Goal: Task Accomplishment & Management: Manage account settings

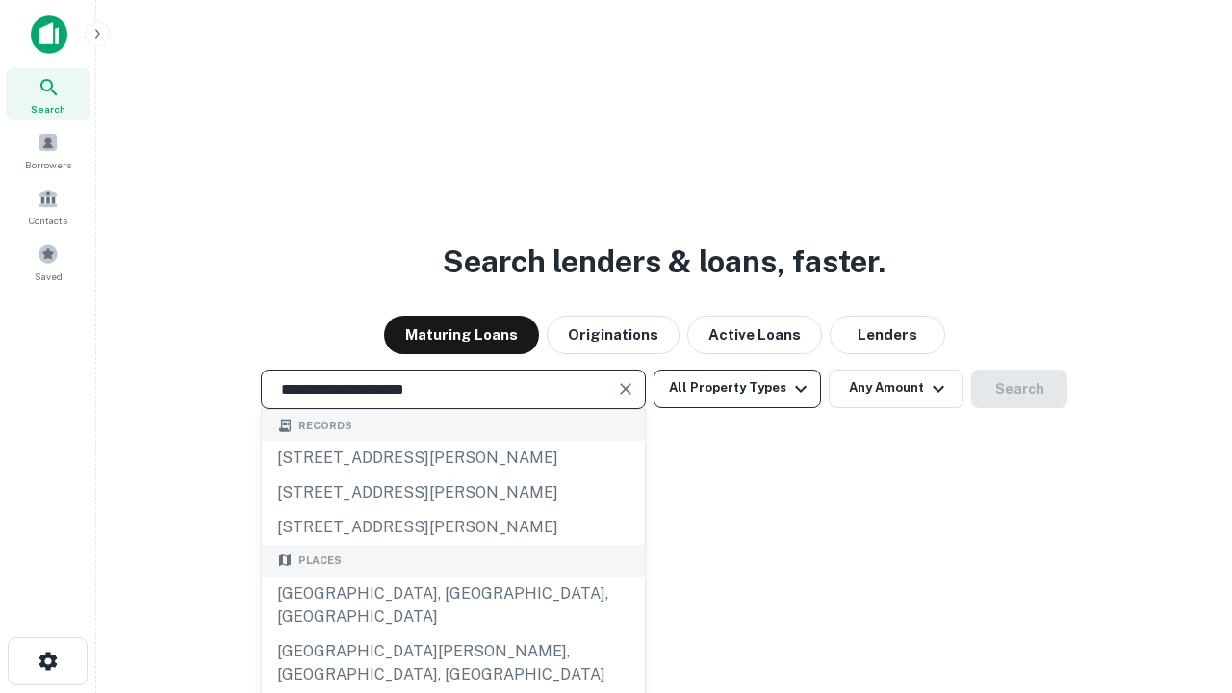
click at [452, 634] on div "[GEOGRAPHIC_DATA], [GEOGRAPHIC_DATA], [GEOGRAPHIC_DATA]" at bounding box center [453, 606] width 383 height 58
type input "**********"
click at [737, 388] on button "All Property Types" at bounding box center [737, 389] width 167 height 39
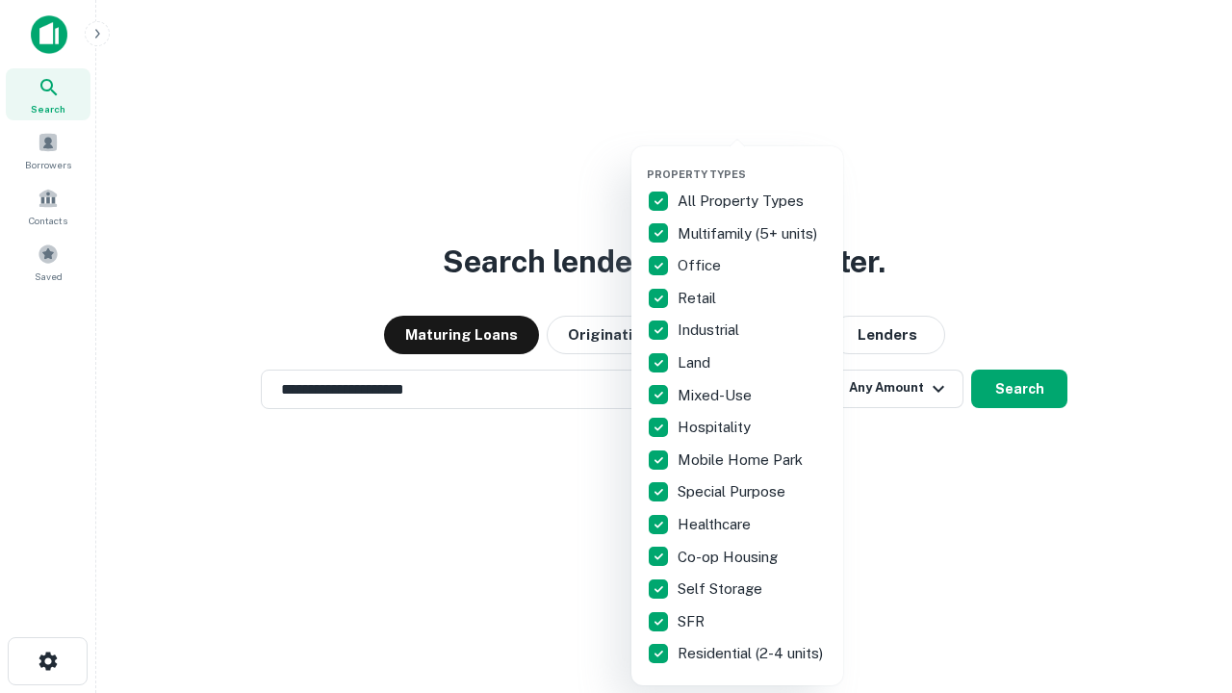
click at [753, 162] on button "button" at bounding box center [753, 162] width 212 height 1
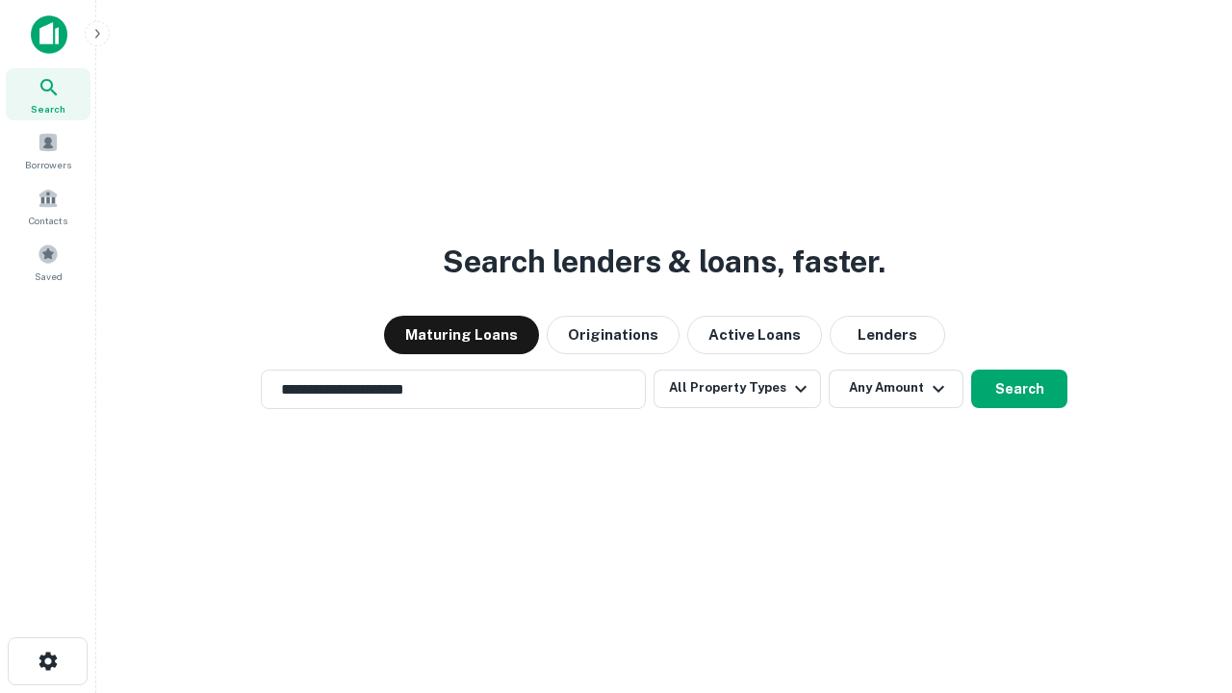
scroll to position [30, 0]
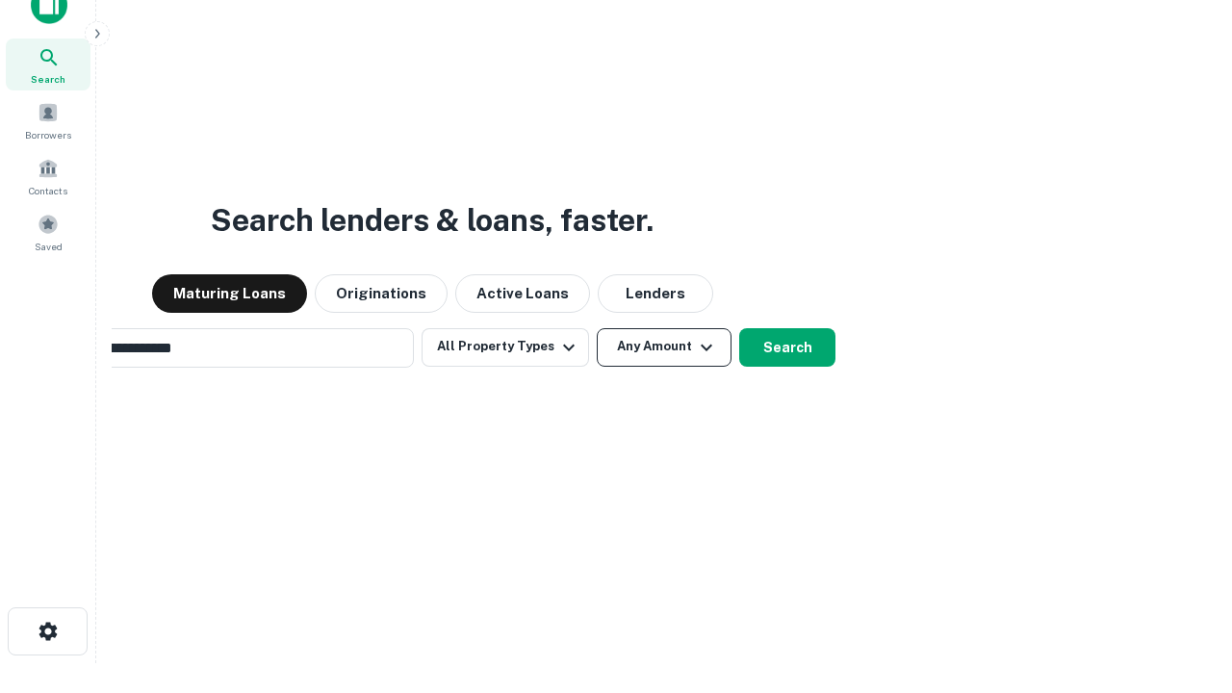
click at [597, 328] on button "Any Amount" at bounding box center [664, 347] width 135 height 39
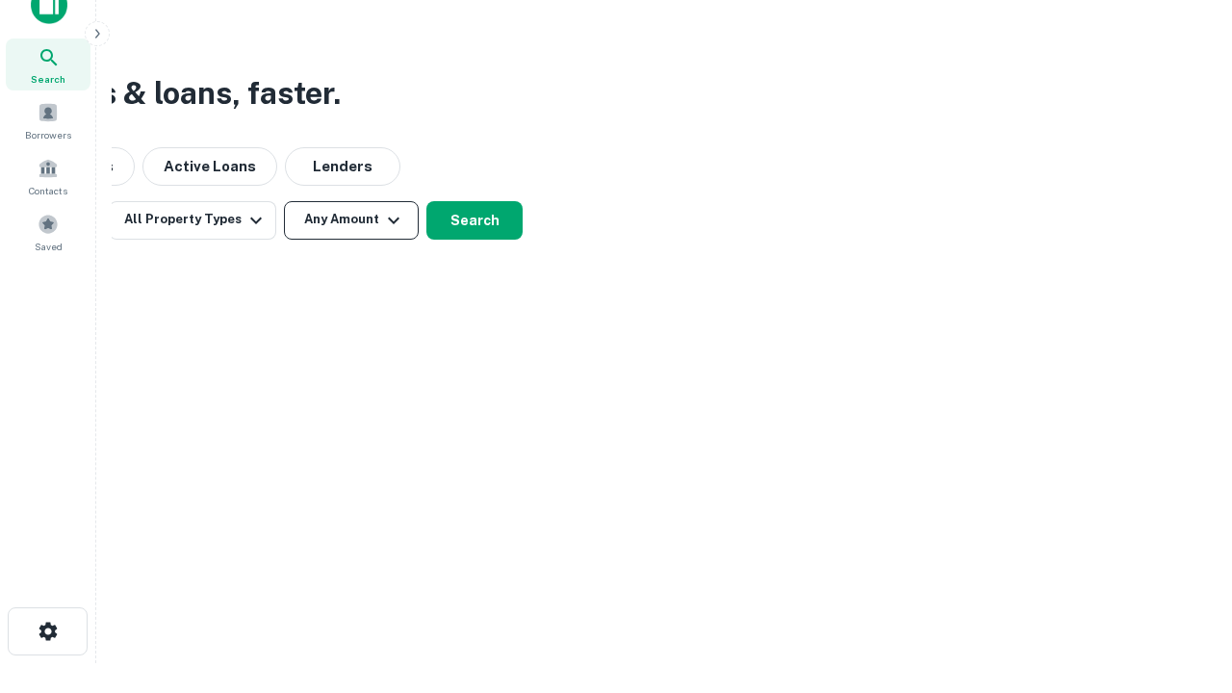
scroll to position [31, 0]
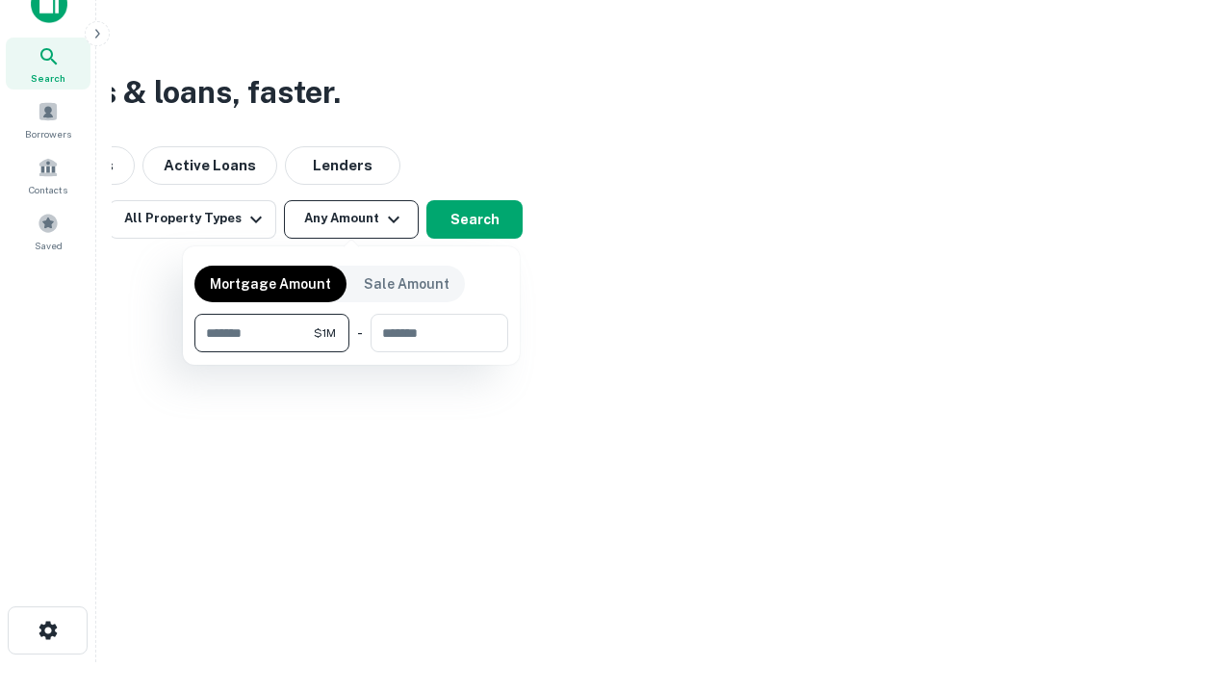
type input "*******"
click at [351, 352] on button "button" at bounding box center [351, 352] width 314 height 1
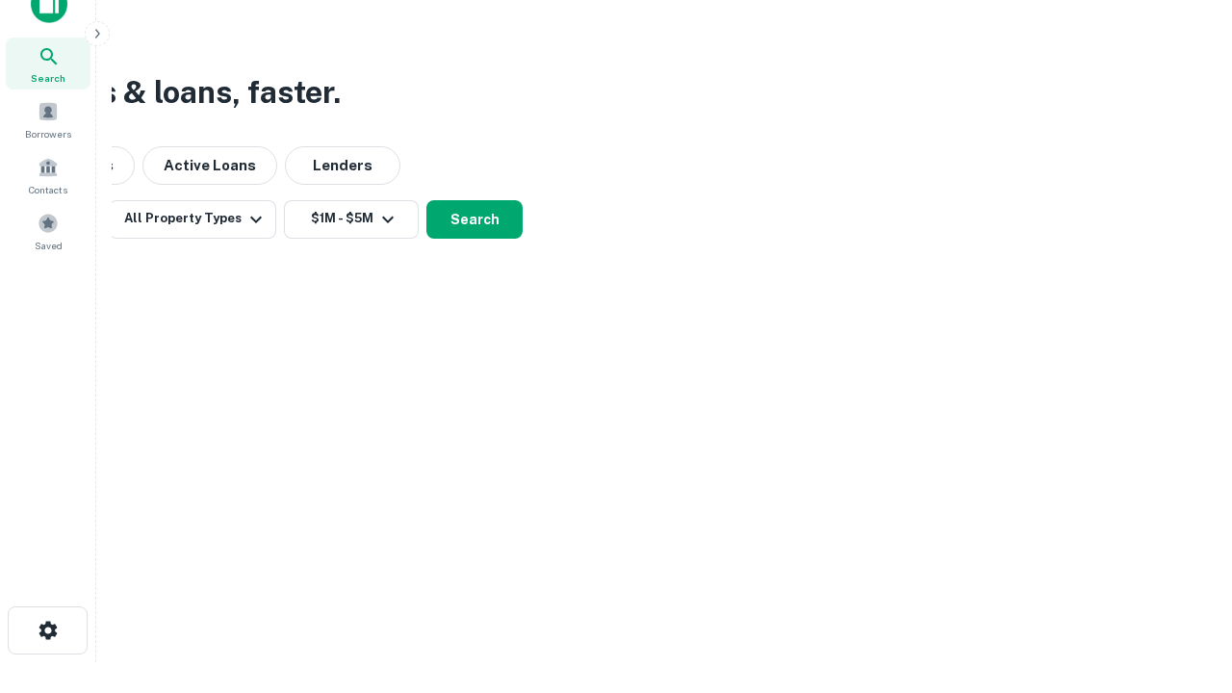
scroll to position [30, 0]
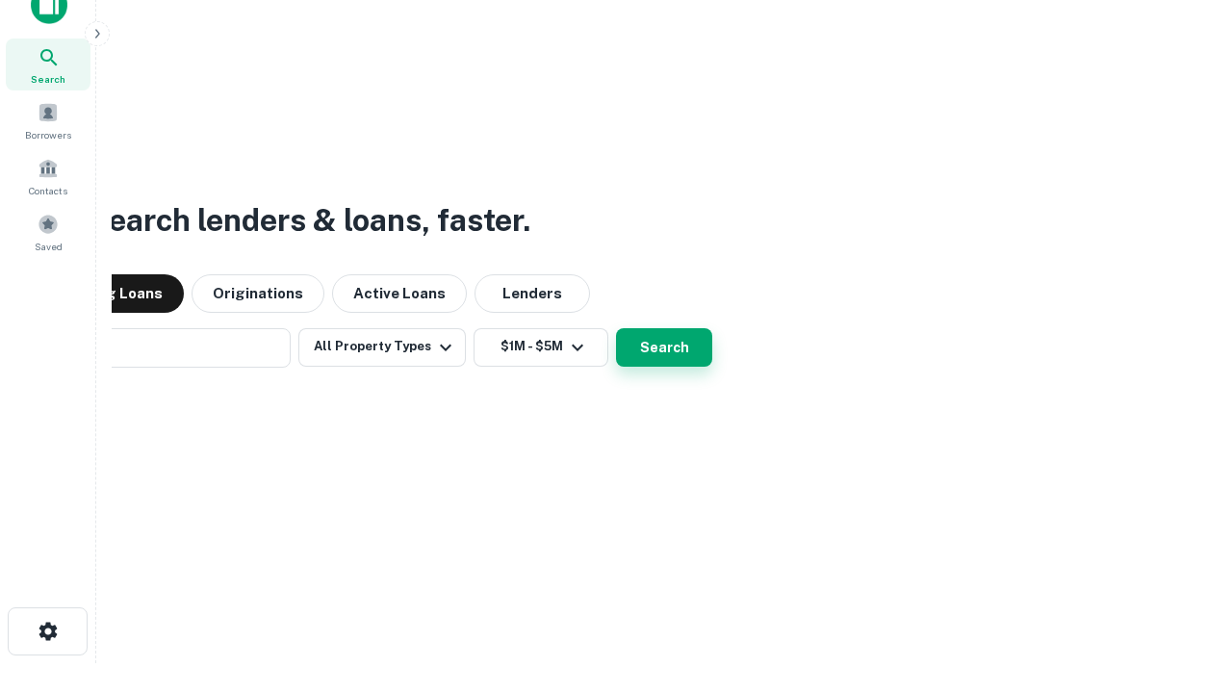
click at [616, 328] on button "Search" at bounding box center [664, 347] width 96 height 39
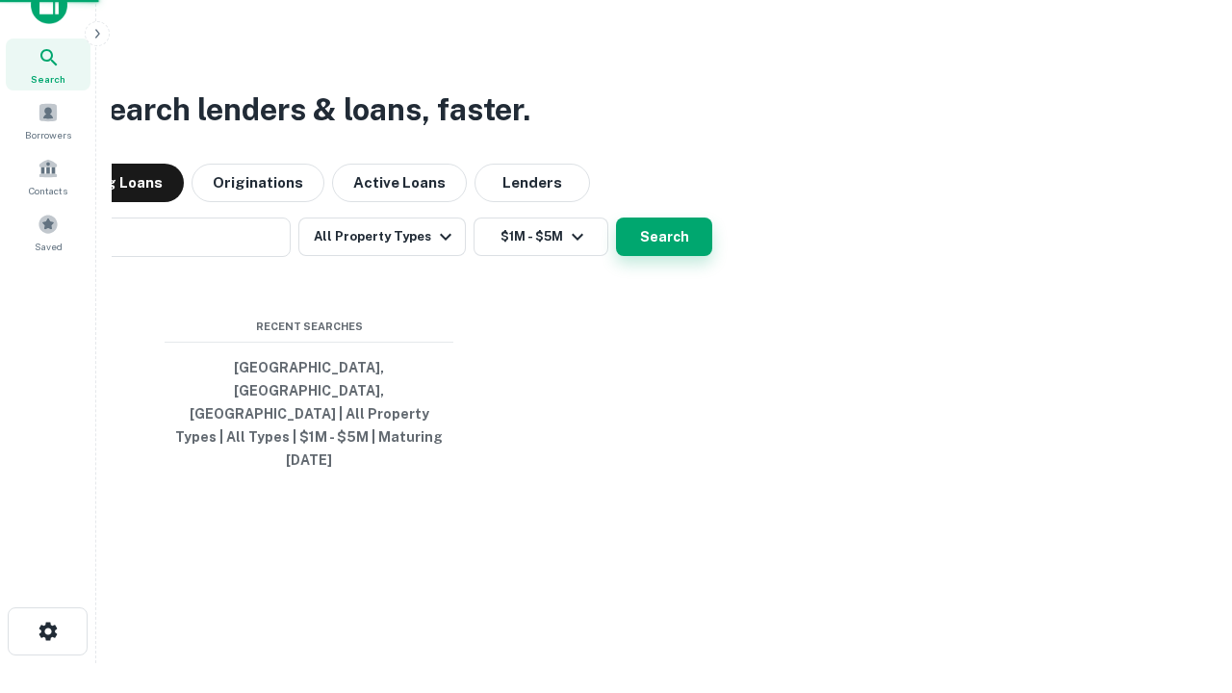
scroll to position [31, 0]
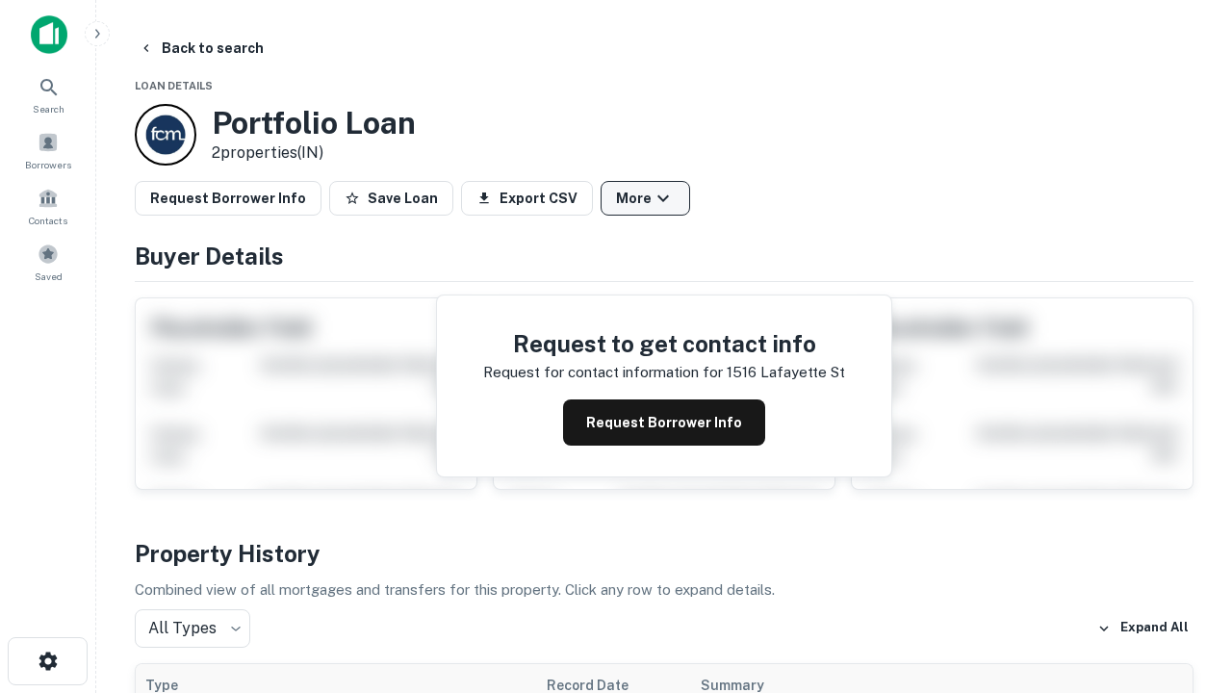
click at [645, 198] on button "More" at bounding box center [646, 198] width 90 height 35
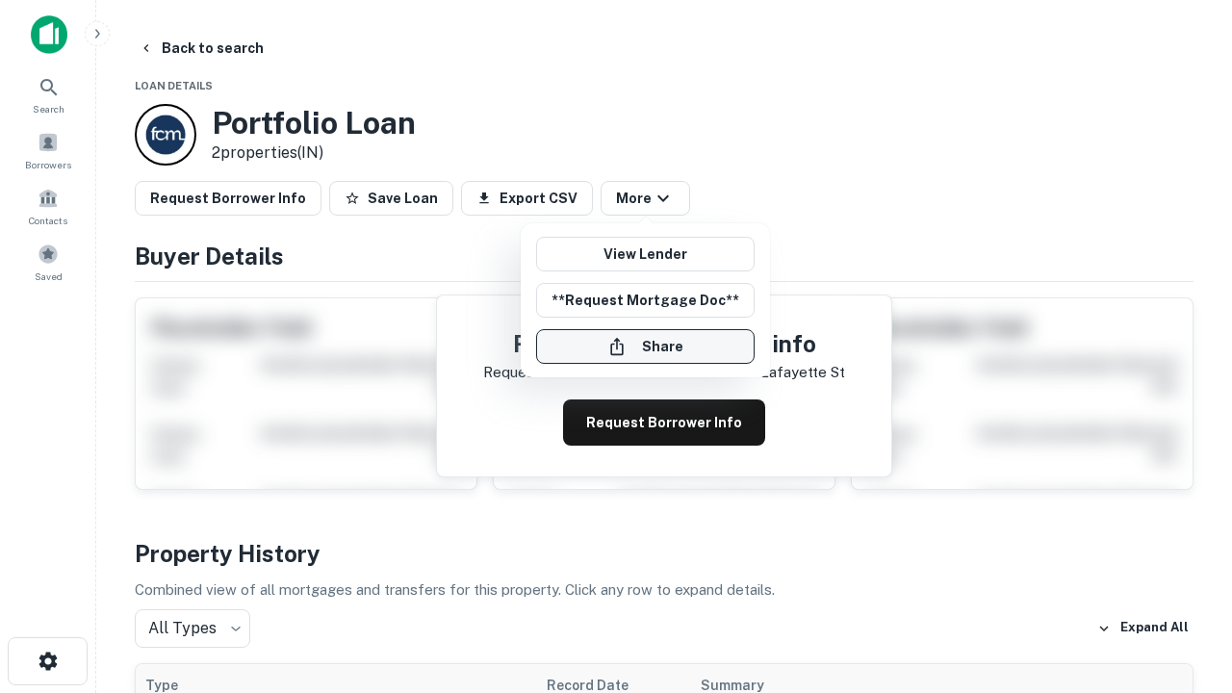
click at [645, 347] on button "Share" at bounding box center [645, 346] width 219 height 35
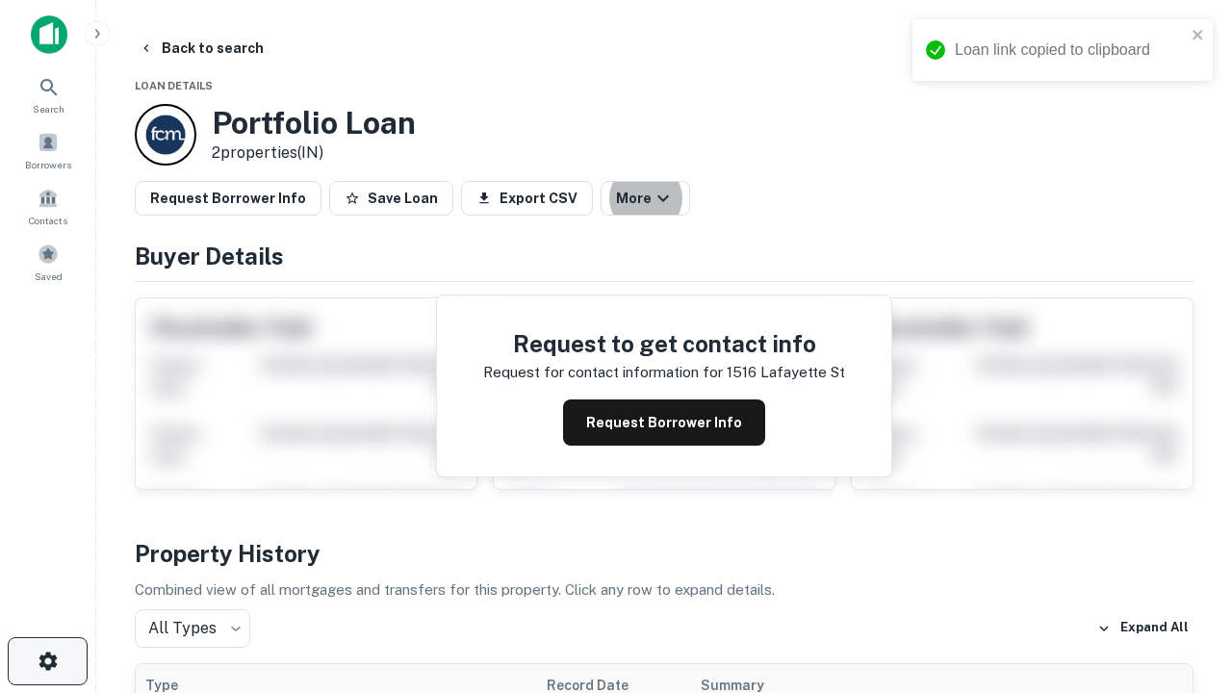
click at [47, 661] on icon "button" at bounding box center [48, 661] width 23 height 23
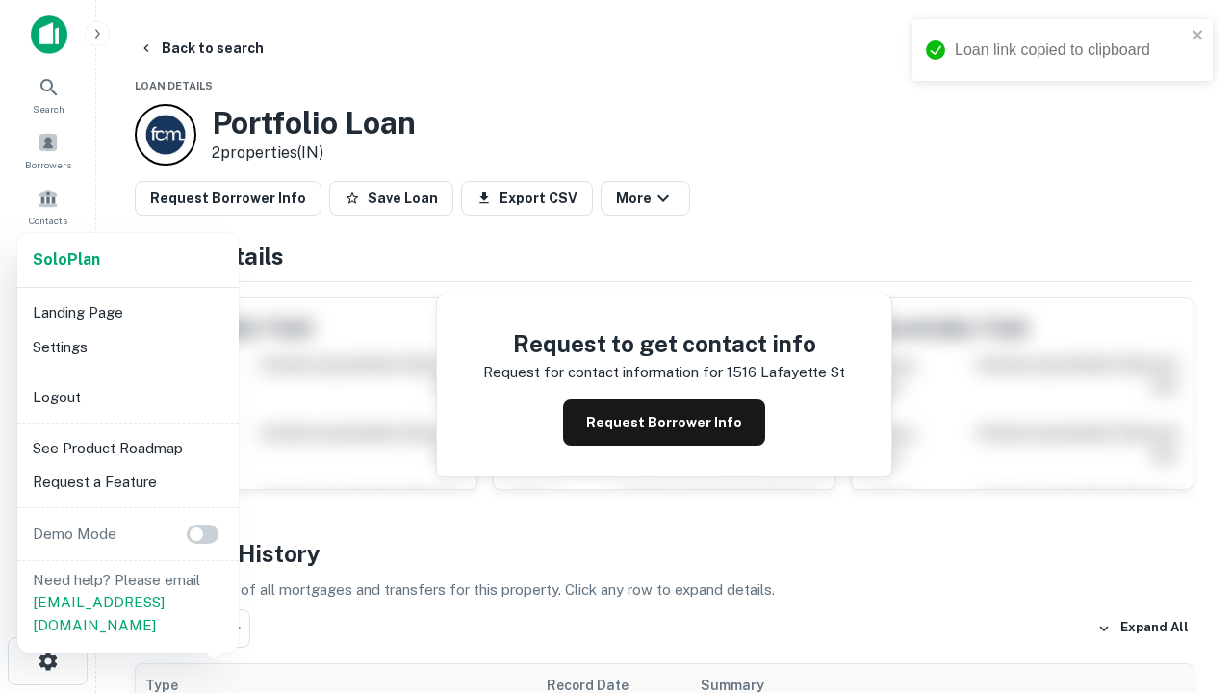
click at [127, 397] on li "Logout" at bounding box center [128, 397] width 206 height 35
